Goal: Information Seeking & Learning: Understand process/instructions

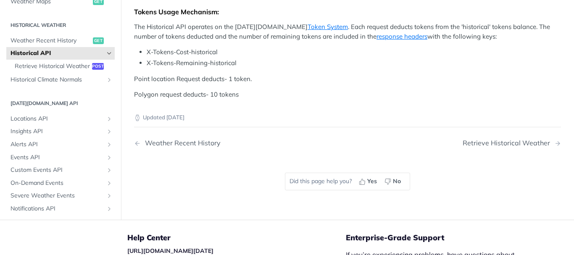
scroll to position [466, 0]
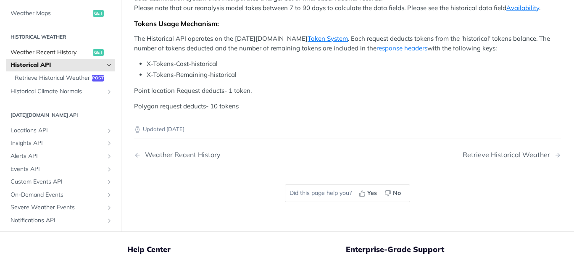
click at [42, 51] on span "Weather Recent History" at bounding box center [51, 52] width 80 height 8
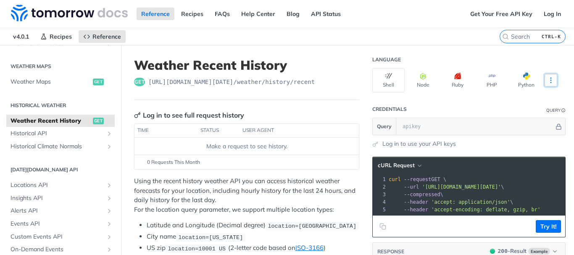
click at [550, 80] on icon "More ellipsis" at bounding box center [550, 80] width 1 height 5
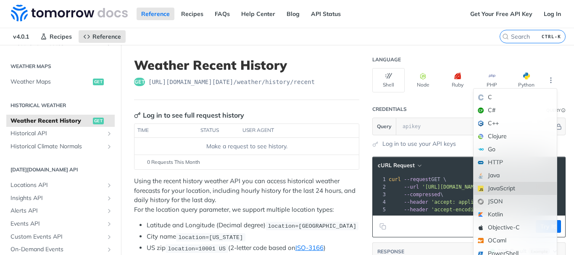
click at [503, 188] on div "JavaScript" at bounding box center [515, 188] width 83 height 13
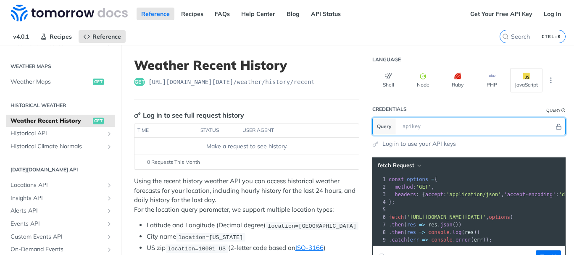
click at [405, 123] on input "text" at bounding box center [476, 126] width 156 height 17
type input "p"
type input "api key"
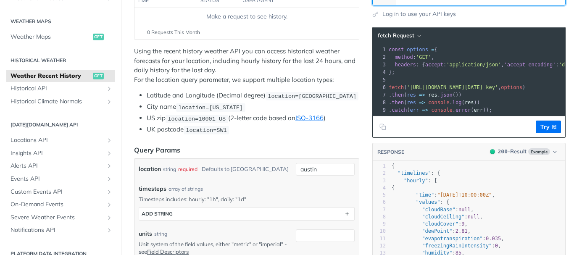
scroll to position [152, 0]
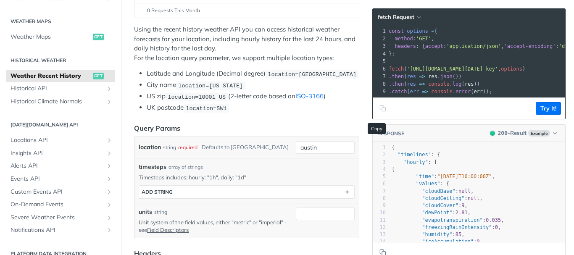
click at [380, 109] on icon "Copy to clipboard" at bounding box center [382, 107] width 4 height 4
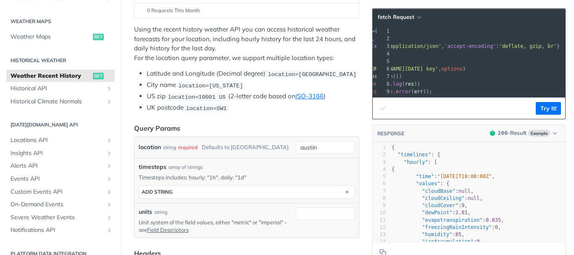
scroll to position [0, 63]
click at [52, 34] on span "Weather Maps" at bounding box center [51, 37] width 80 height 8
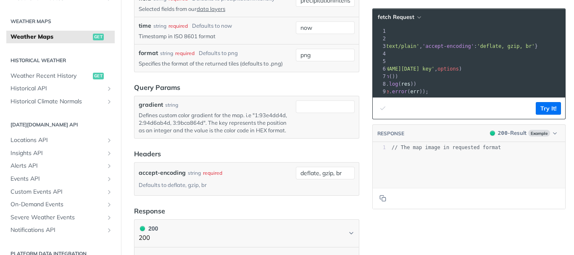
scroll to position [1001, 0]
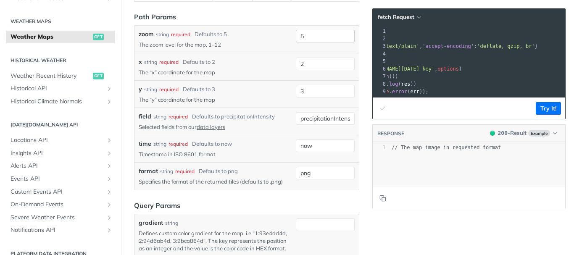
drag, startPoint x: 323, startPoint y: 26, endPoint x: 323, endPoint y: 31, distance: 5.5
click at [323, 31] on div "zoom string required Defaults to 5 The zoom level for the map, 1-12 5 x string …" at bounding box center [246, 107] width 225 height 165
click at [323, 31] on input "5" at bounding box center [325, 36] width 59 height 13
type input "11"
click at [335, 67] on input "2" at bounding box center [325, 64] width 59 height 13
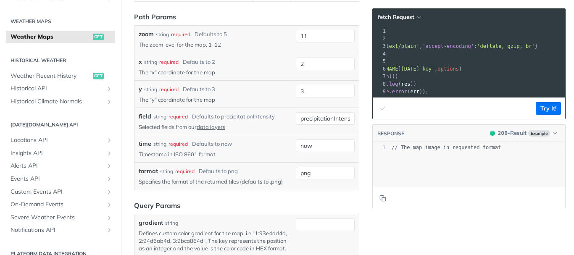
click at [242, 93] on div "y string required Defaults to 3" at bounding box center [216, 89] width 154 height 9
click at [313, 228] on input "gradient" at bounding box center [325, 224] width 59 height 13
click at [305, 247] on div "type : string" at bounding box center [306, 242] width 83 height 13
click at [301, 227] on input "gradient" at bounding box center [325, 224] width 59 height 13
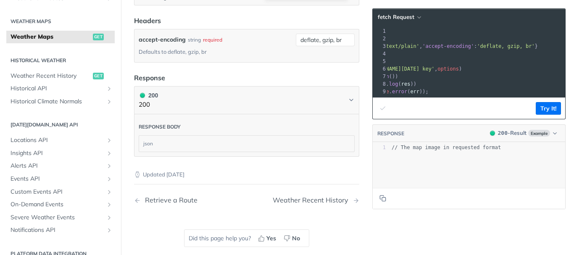
scroll to position [1255, 0]
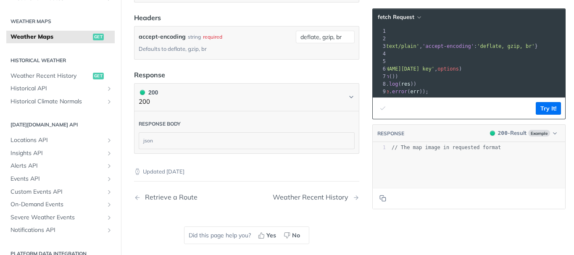
click at [224, 145] on div "json" at bounding box center [246, 141] width 215 height 16
click at [331, 201] on div "Weather Recent History" at bounding box center [313, 197] width 80 height 8
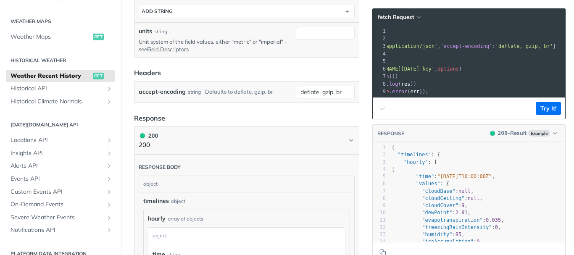
scroll to position [329, 0]
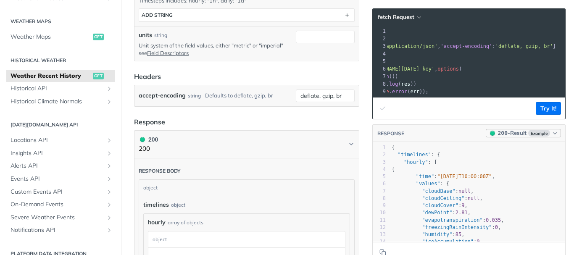
click at [552, 137] on button "200 - Result Example" at bounding box center [523, 133] width 75 height 8
drag, startPoint x: 552, startPoint y: 139, endPoint x: 566, endPoint y: 137, distance: 13.7
click at [566, 137] on div "Language Shell Node Ruby PHP JavaScript Credentials Query Query api key Log in …" at bounding box center [473, 178] width 202 height 925
click at [552, 137] on icon "button" at bounding box center [555, 133] width 6 height 6
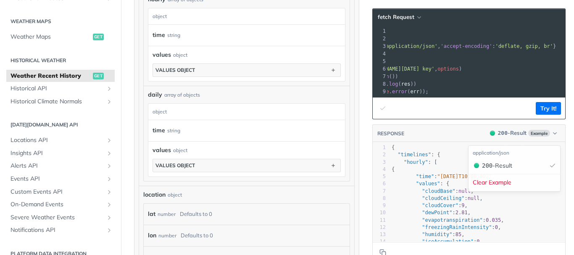
click at [466, 143] on div "application/json 200 - Result Clear Example" at bounding box center [514, 168] width 97 height 50
click at [451, 137] on header "RESPONSE 200 - Result Example application/json 200 - Result Clear Example" at bounding box center [469, 134] width 192 height 18
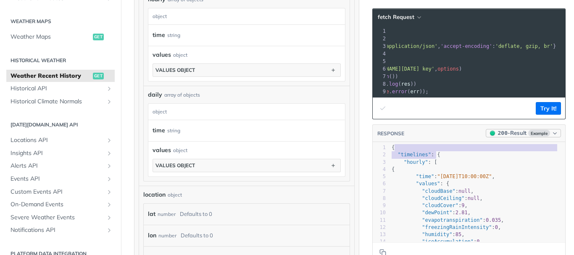
type textarea "{ "timelines": {"
drag, startPoint x: 495, startPoint y: 163, endPoint x: 490, endPoint y: 139, distance: 24.5
click at [490, 139] on div "RESPONSE 200 - Result Example { "timelines": { x } 1 { 2 "timelines" : { 3 "hou…" at bounding box center [468, 193] width 193 height 139
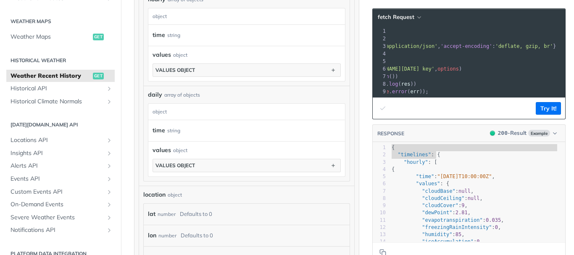
click at [454, 131] on header "RESPONSE 200 - Result Example" at bounding box center [469, 134] width 192 height 18
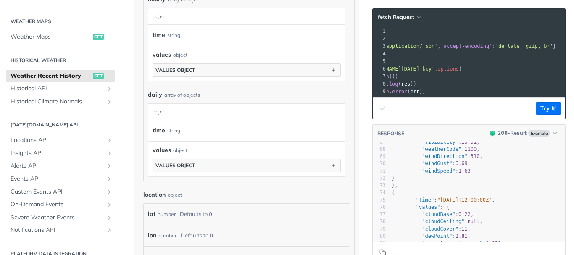
scroll to position [0, 0]
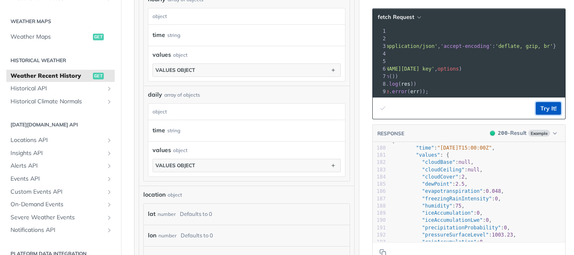
click at [537, 114] on button "Try It!" at bounding box center [548, 108] width 25 height 13
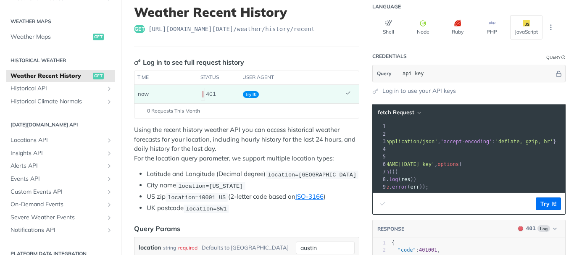
click at [249, 93] on span "Try It!" at bounding box center [251, 94] width 16 height 7
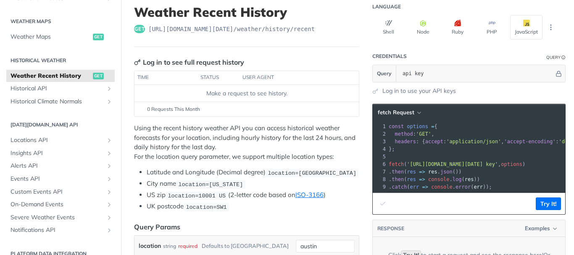
click at [407, 163] on span "'[URL][DOMAIN_NAME][DATE] key'" at bounding box center [452, 164] width 91 height 6
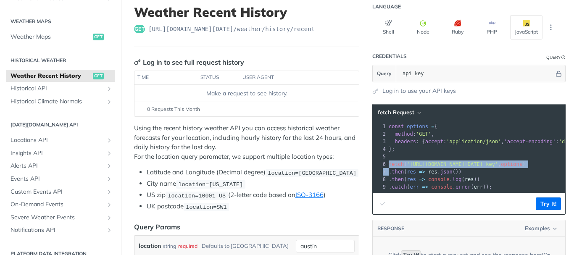
click at [407, 163] on span "'[URL][DOMAIN_NAME][DATE] key'" at bounding box center [452, 164] width 91 height 6
copy div "fetch ( '[URL][DOMAIN_NAME][DATE] key' , options ) 7"
